Goal: Transaction & Acquisition: Book appointment/travel/reservation

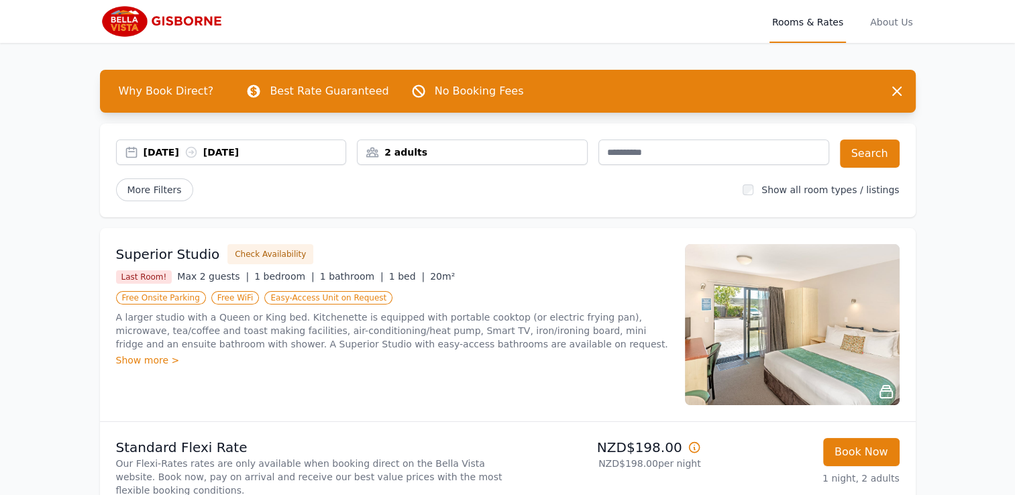
click at [411, 153] on div "2 adults" at bounding box center [472, 152] width 229 height 13
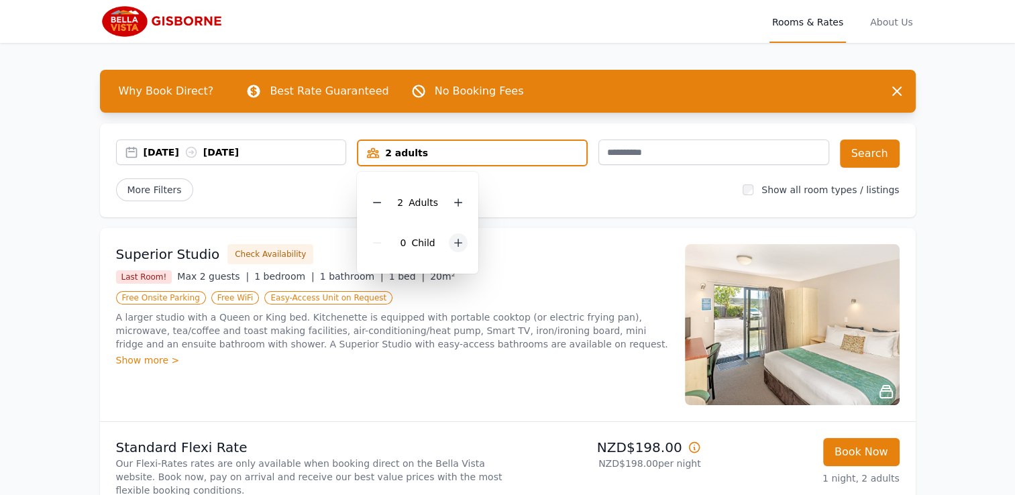
click at [454, 241] on icon at bounding box center [458, 242] width 11 height 11
click at [264, 152] on div "[DATE] [DATE]" at bounding box center [245, 152] width 203 height 13
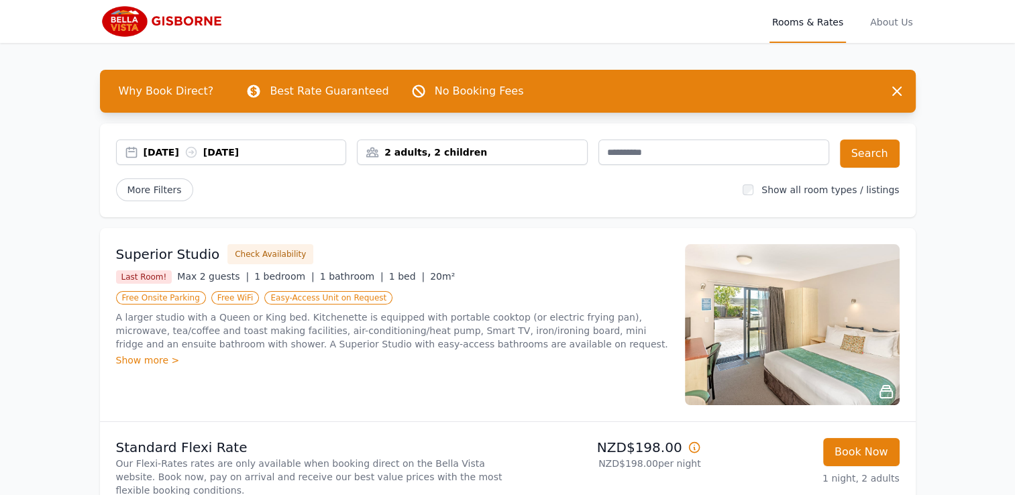
click at [134, 152] on div "[DATE] [DATE]" at bounding box center [231, 152] width 229 height 13
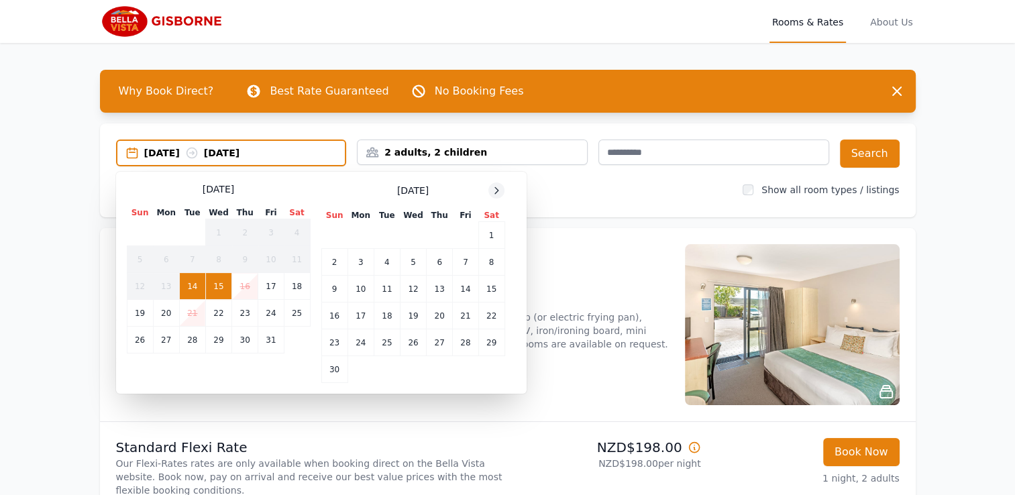
click at [494, 186] on icon at bounding box center [496, 190] width 11 height 11
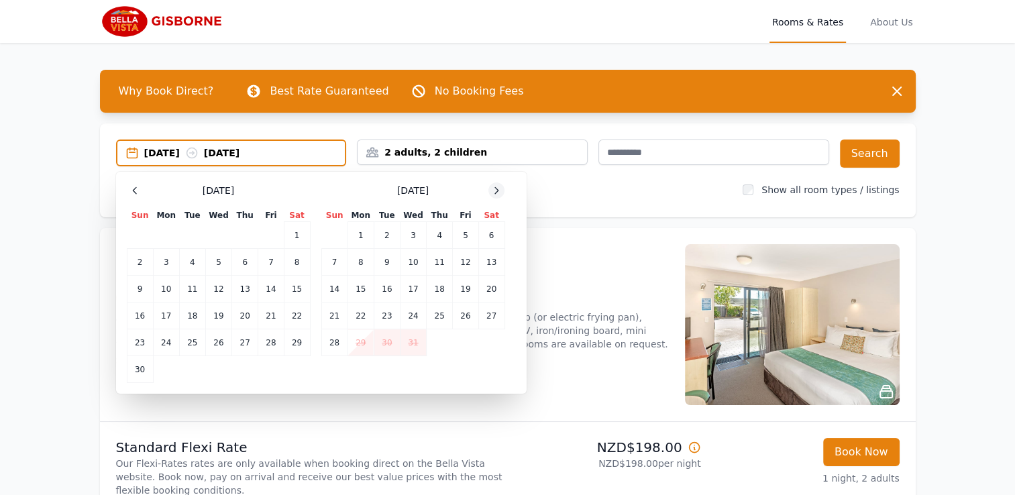
click at [494, 186] on icon at bounding box center [496, 190] width 11 height 11
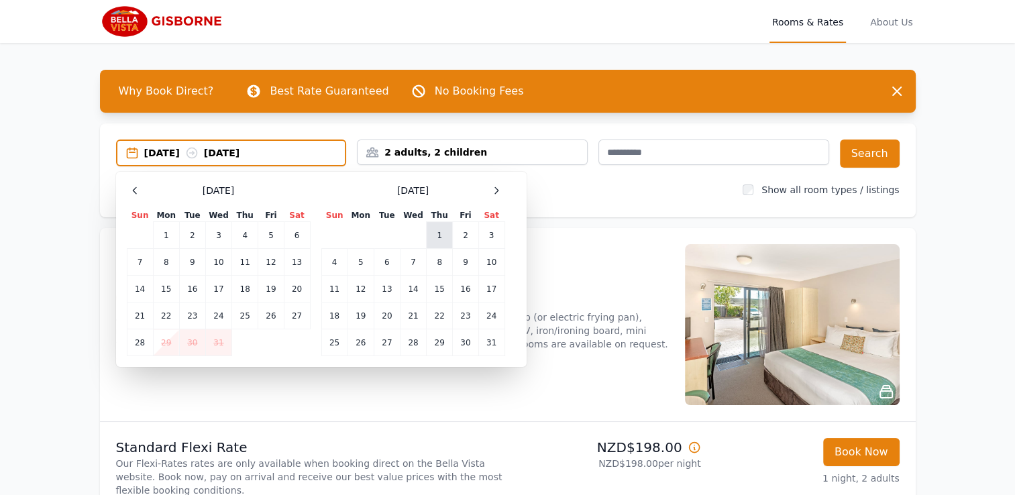
click at [440, 233] on td "1" at bounding box center [440, 235] width 26 height 27
click at [467, 237] on td "2" at bounding box center [465, 235] width 25 height 27
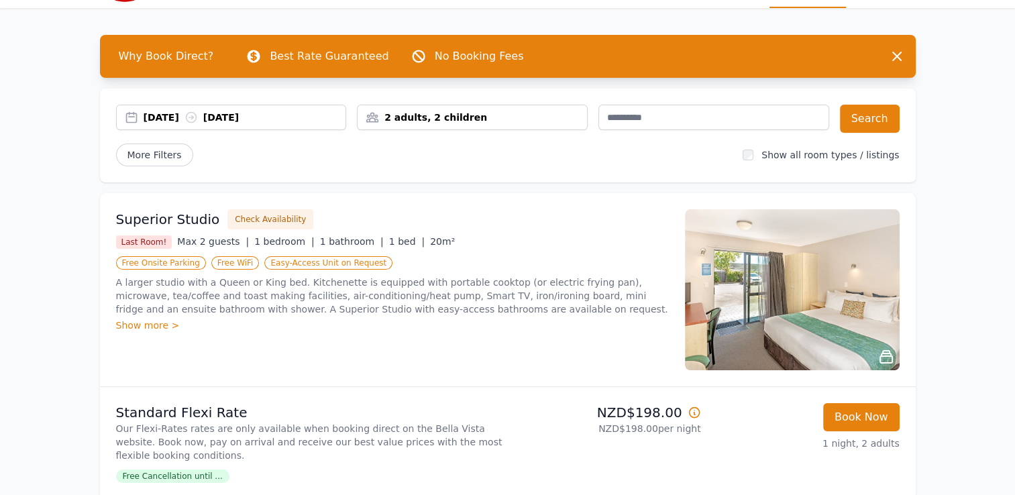
scroll to position [38, 0]
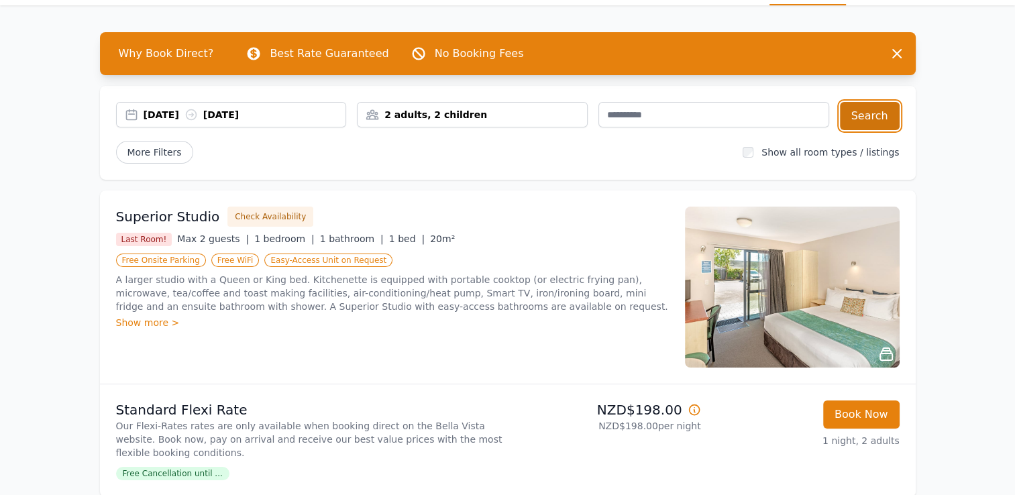
click at [853, 121] on button "Search" at bounding box center [870, 116] width 60 height 28
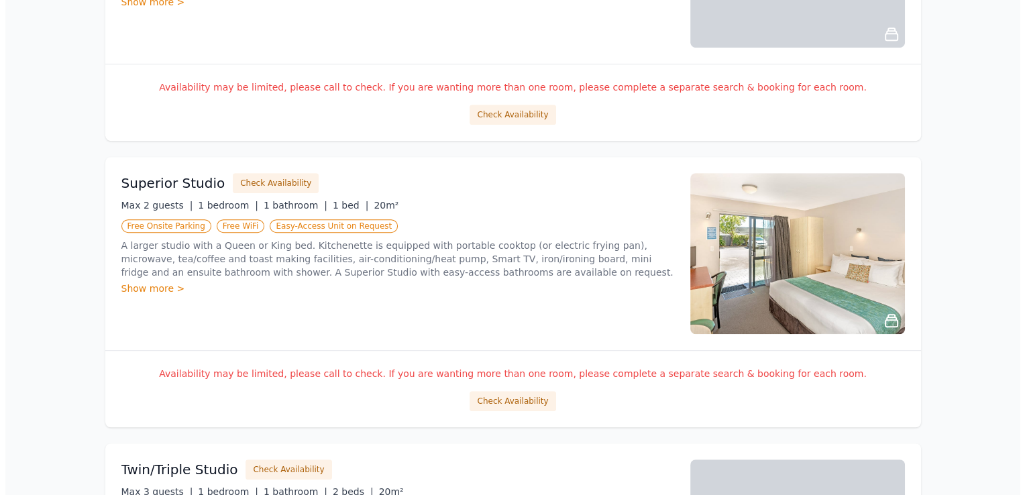
scroll to position [687, 0]
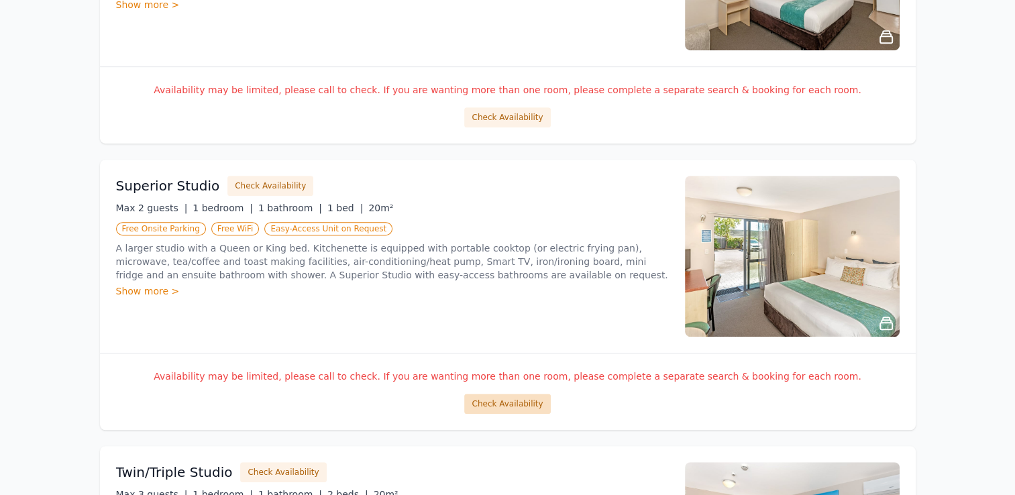
click at [516, 400] on button "Check Availability" at bounding box center [507, 404] width 86 height 20
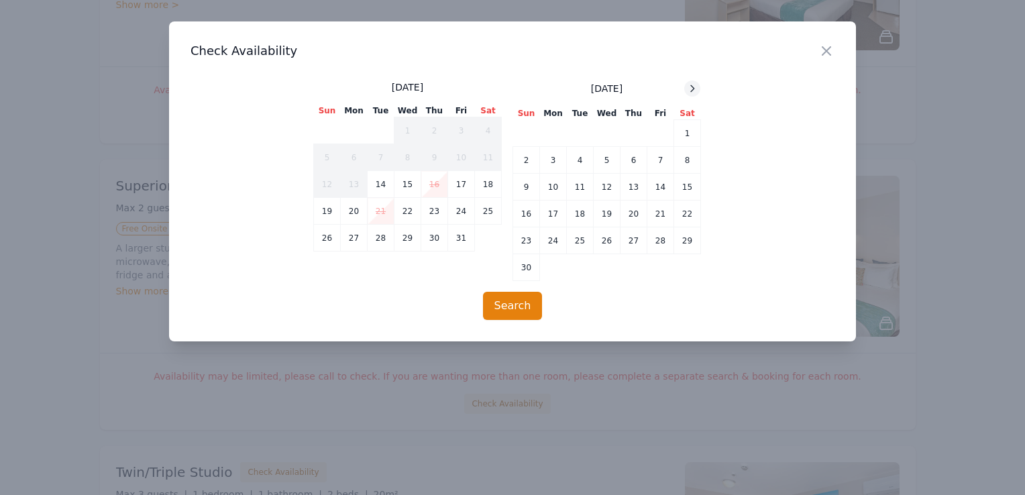
click at [690, 90] on icon at bounding box center [692, 88] width 11 height 11
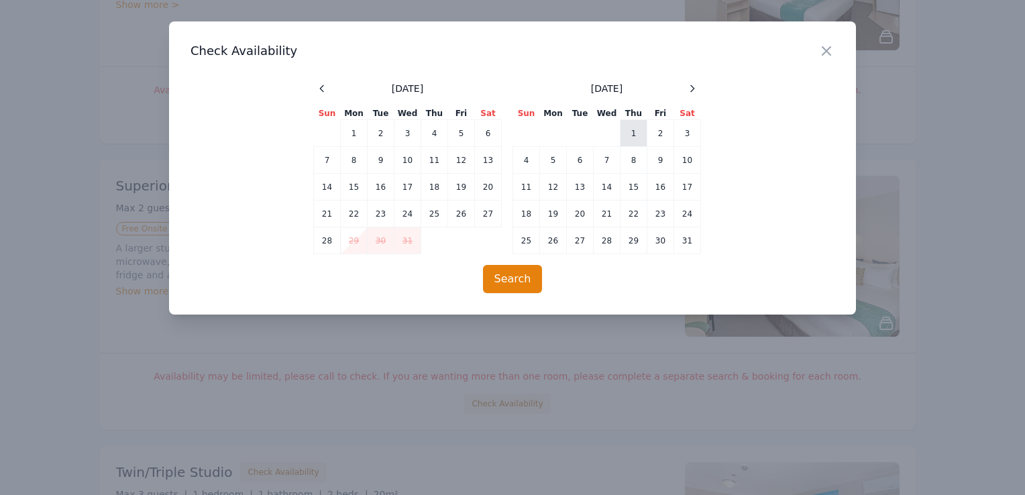
click at [634, 132] on td "1" at bounding box center [634, 133] width 27 height 27
click at [521, 280] on button "Search" at bounding box center [513, 279] width 60 height 28
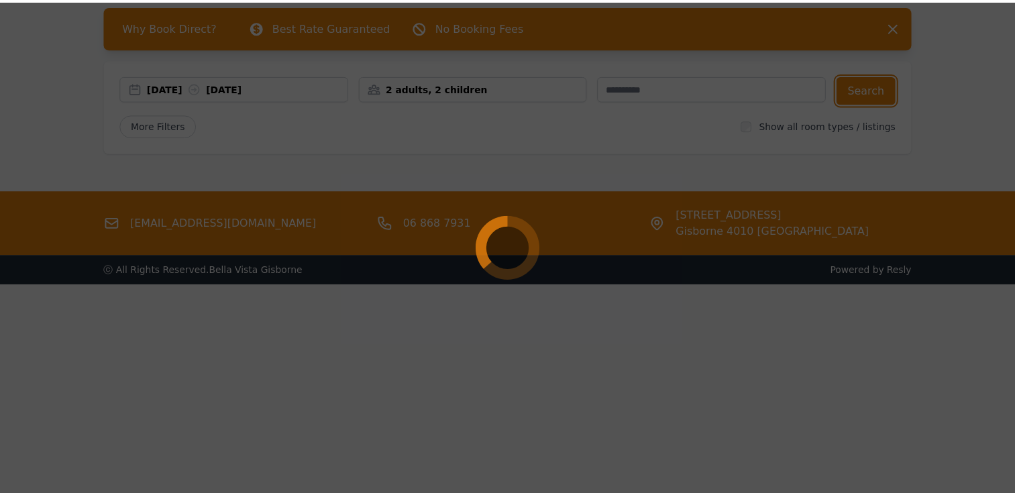
scroll to position [64, 0]
